Goal: Task Accomplishment & Management: Manage account settings

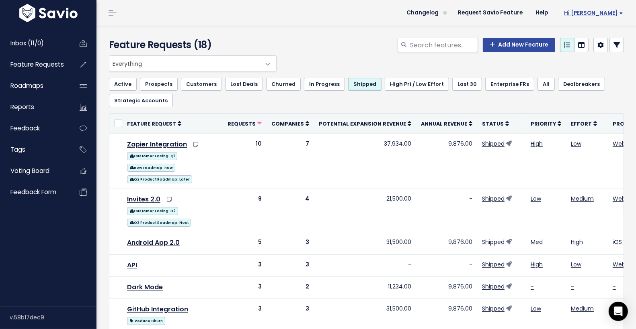
click at [607, 12] on span "Hi [PERSON_NAME]" at bounding box center [593, 13] width 59 height 6
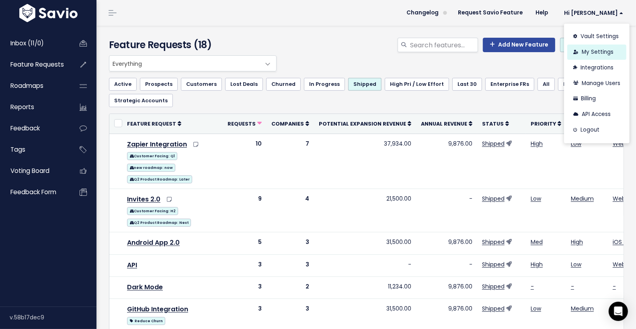
click at [595, 52] on link "My Settings" at bounding box center [596, 53] width 59 height 16
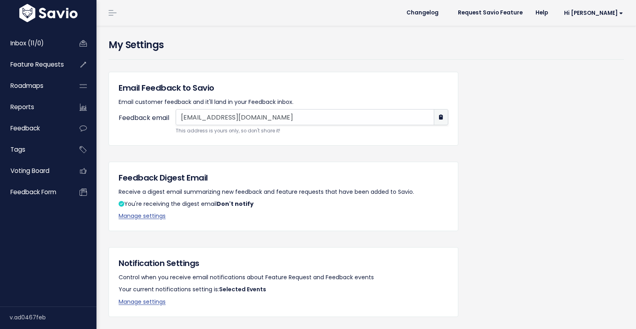
scroll to position [133, 0]
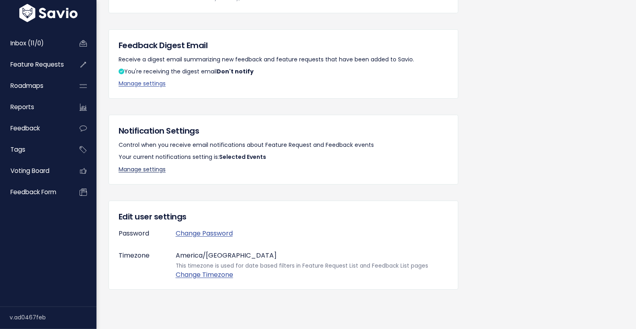
click at [151, 169] on link "Manage settings" at bounding box center [142, 170] width 47 height 8
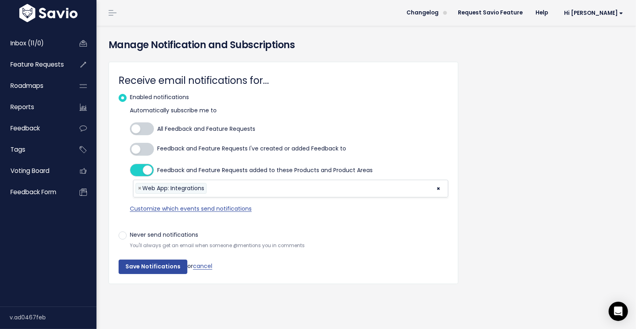
drag, startPoint x: 349, startPoint y: 149, endPoint x: 158, endPoint y: 147, distance: 191.2
click at [158, 147] on label "Feedback and Feature Requests I've created or added Feedback to" at bounding box center [289, 150] width 318 height 22
copy span "Feedback and Feature Requests I've created or added Feedback to"
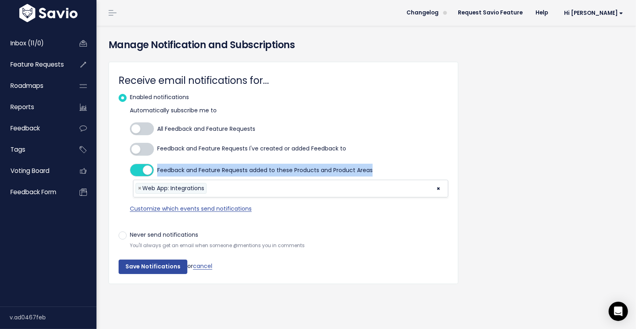
drag, startPoint x: 373, startPoint y: 170, endPoint x: 157, endPoint y: 168, distance: 215.7
click at [157, 168] on label "Feedback and Feature Requests added to these Products and Product Areas" at bounding box center [289, 170] width 318 height 13
copy span "Feedback and Feature Requests added to these Products and Product Areas"
